Goal: Task Accomplishment & Management: Manage account settings

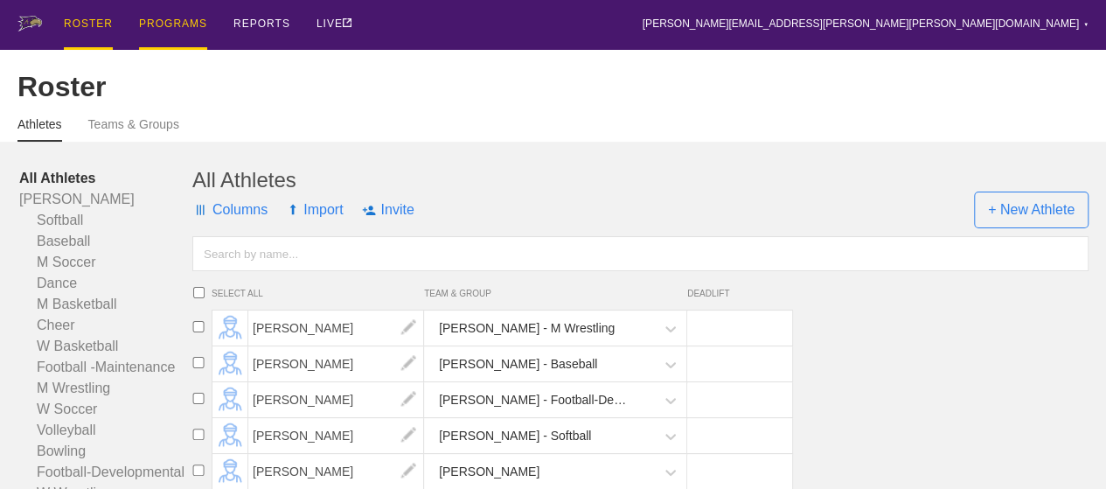
click at [168, 24] on div "PROGRAMS" at bounding box center [173, 25] width 68 height 50
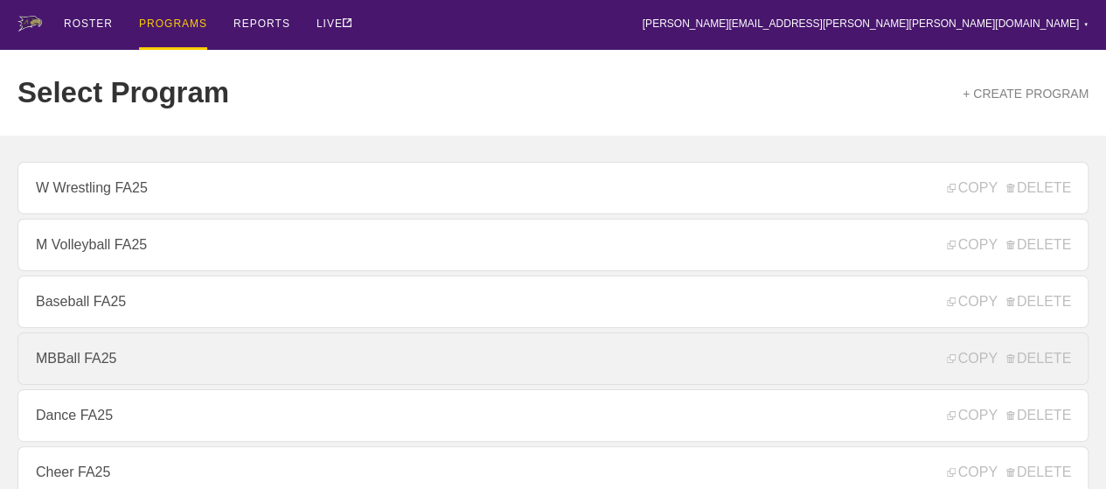
click at [94, 362] on link "MBBall FA25" at bounding box center [552, 358] width 1071 height 52
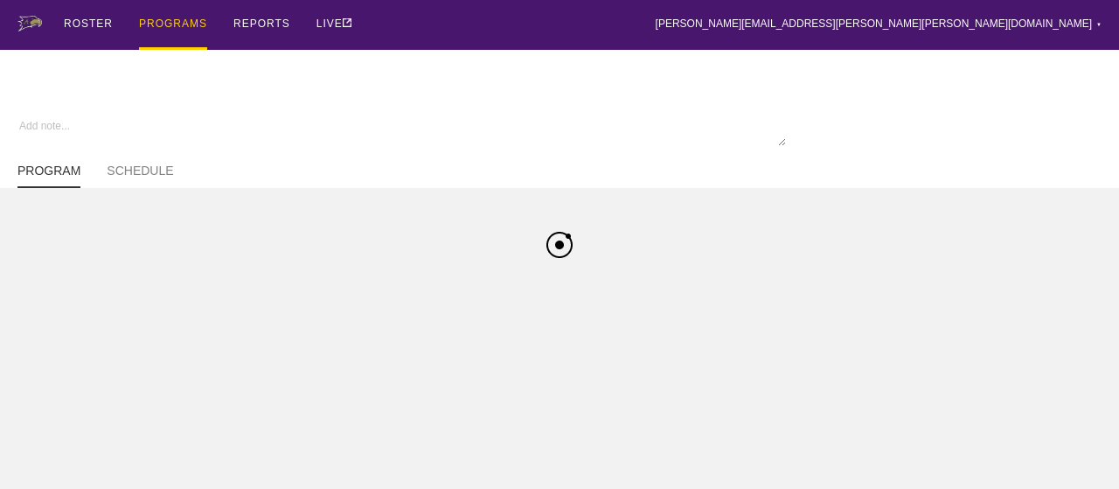
type textarea "x"
type input "MBBall FA25"
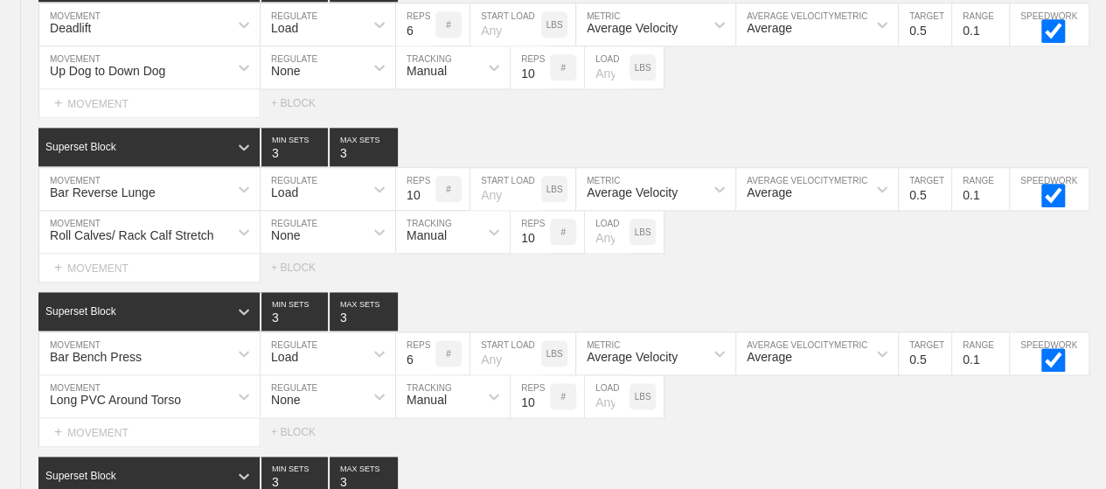
scroll to position [1236, 0]
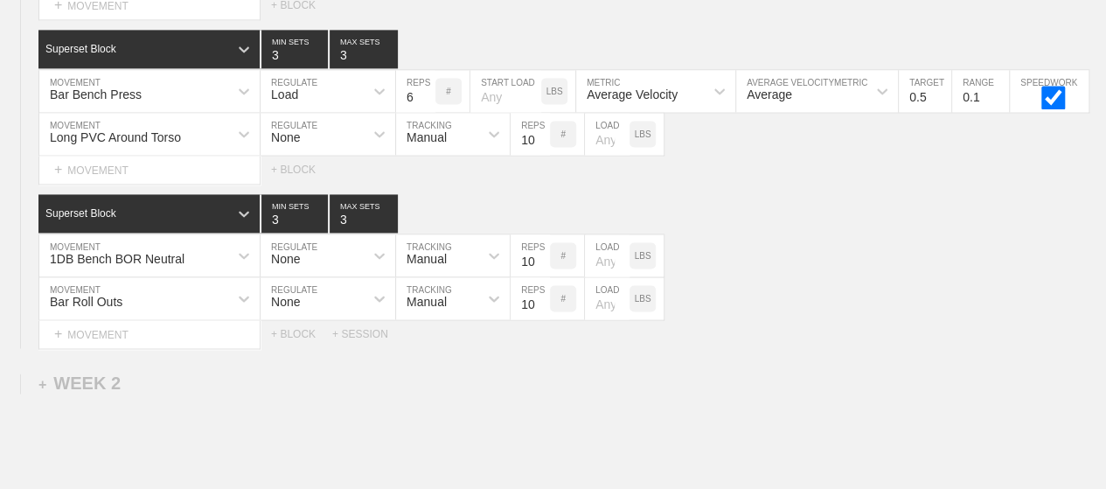
click at [428, 169] on div "Select... MOVEMENT + MOVEMENT + BLOCK" at bounding box center [553, 170] width 1106 height 28
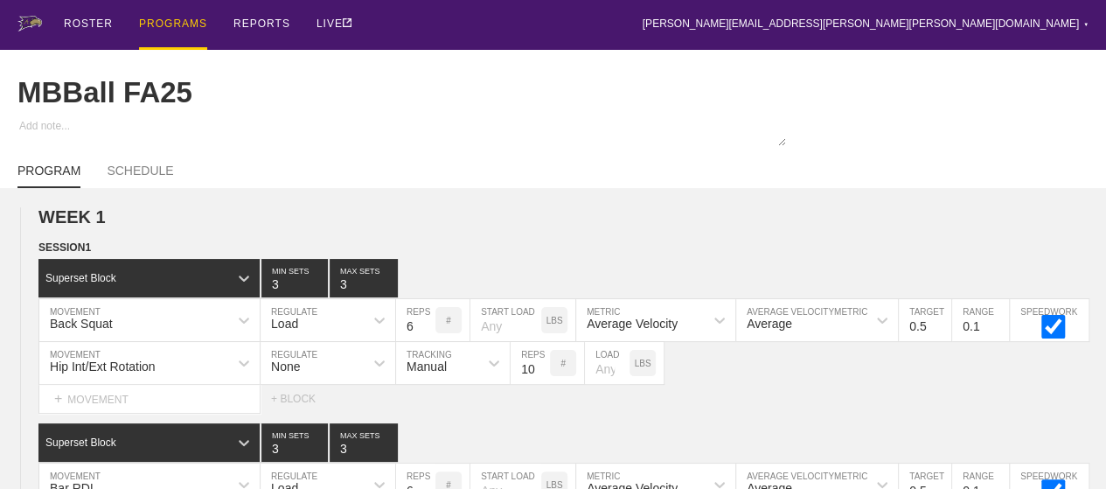
click at [160, 19] on div "PROGRAMS" at bounding box center [173, 25] width 68 height 50
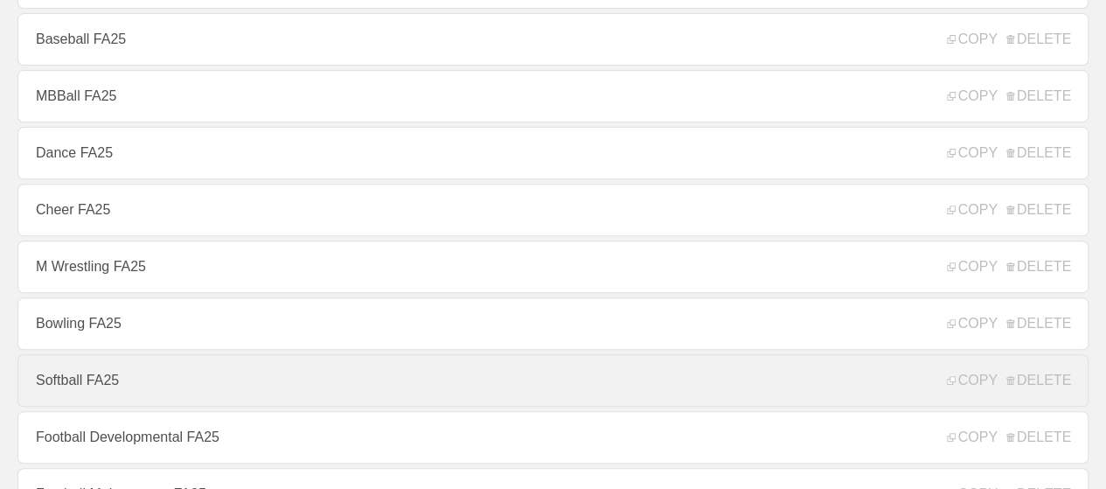
scroll to position [524, 0]
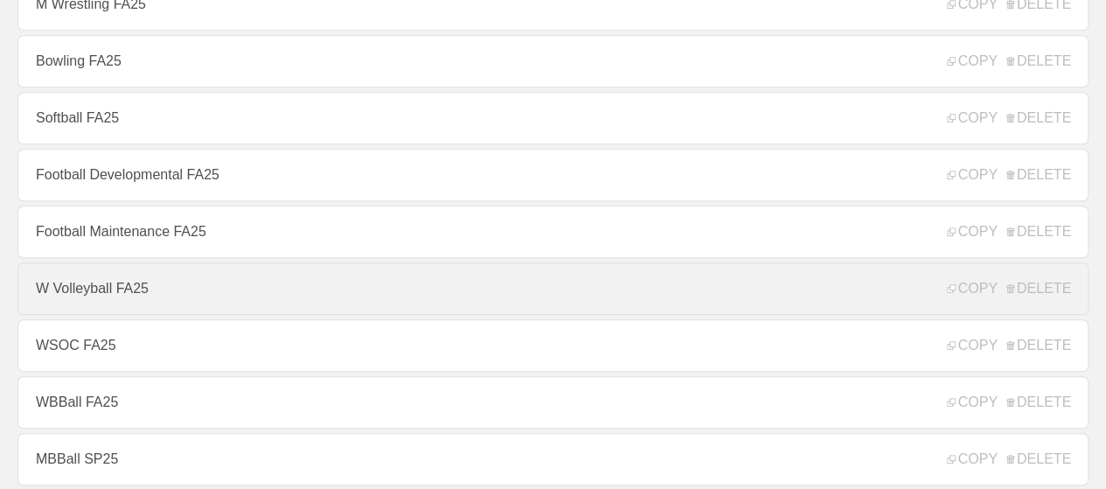
click at [96, 291] on link "W Volleyball FA25" at bounding box center [552, 288] width 1071 height 52
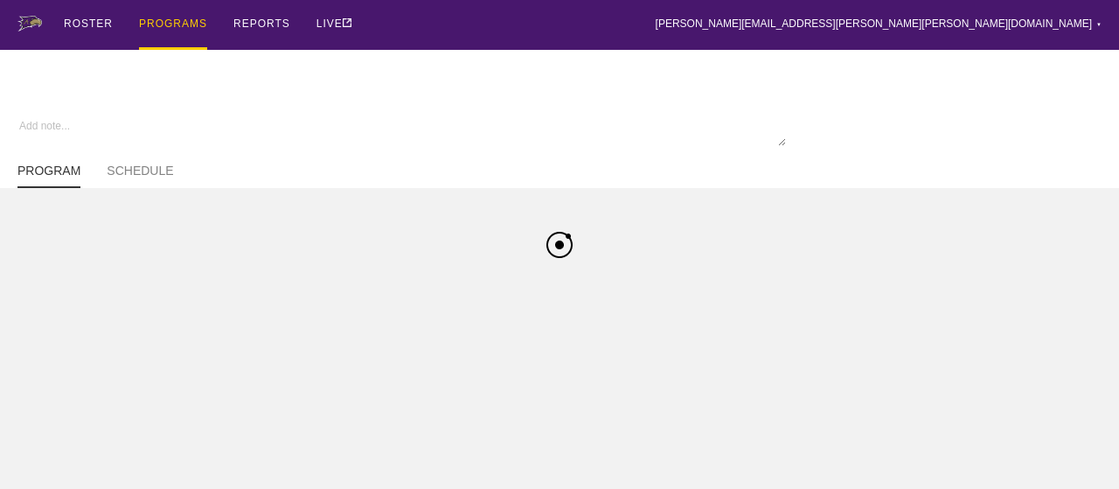
type textarea "x"
type input "W Volleyball FA25"
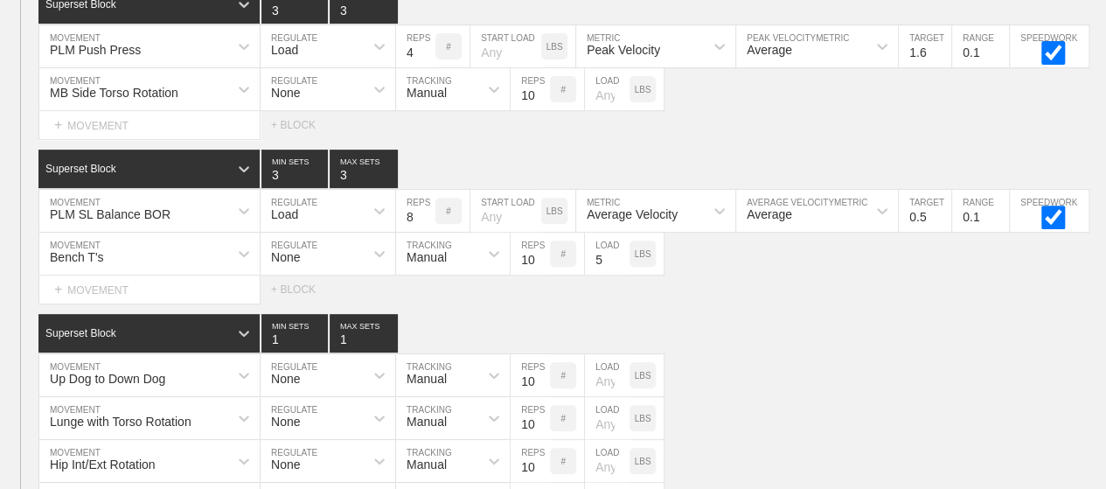
scroll to position [7132, 0]
